Goal: Task Accomplishment & Management: Manage account settings

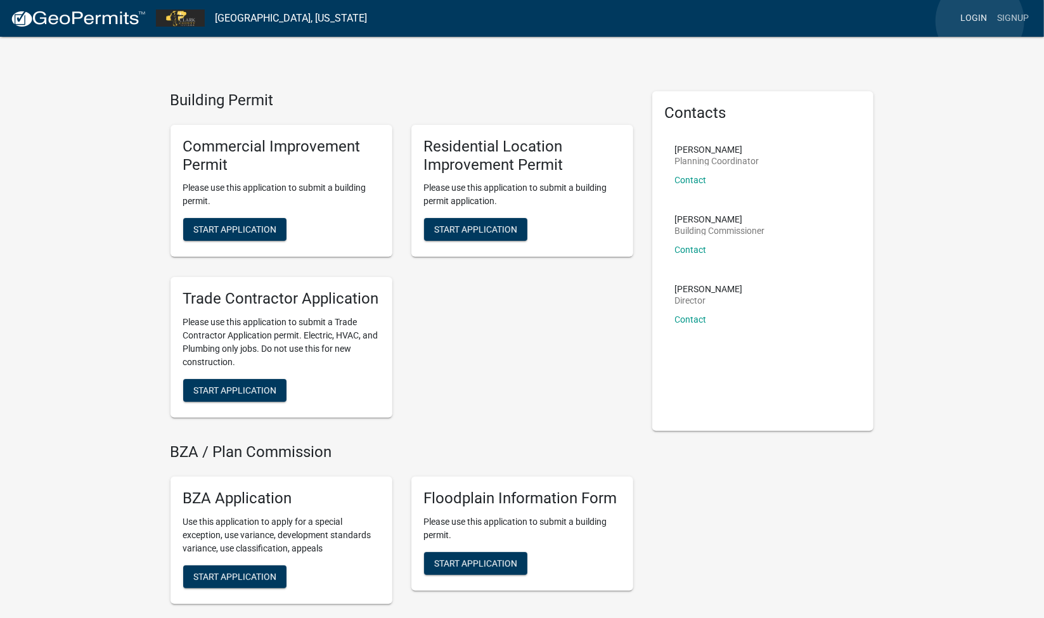
click at [980, 21] on link "Login" at bounding box center [973, 18] width 37 height 24
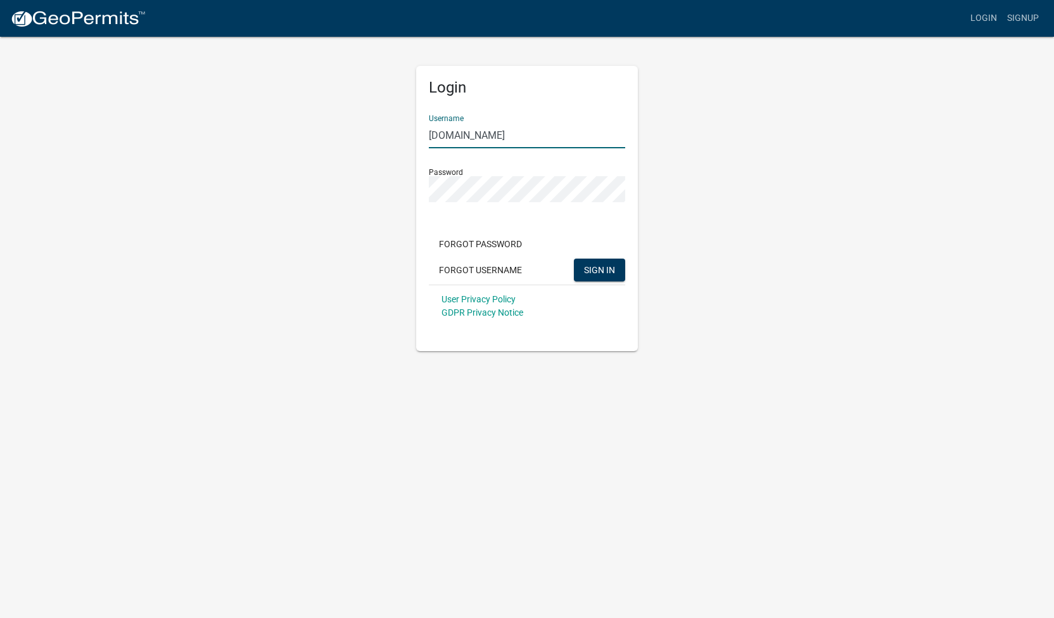
click at [520, 134] on input "[DOMAIN_NAME]" at bounding box center [527, 135] width 196 height 26
type input "t"
type input "[PERSON_NAME][EMAIL_ADDRESS][DOMAIN_NAME]"
click at [574, 259] on button "SIGN IN" at bounding box center [599, 270] width 51 height 23
